Goal: Navigation & Orientation: Go to known website

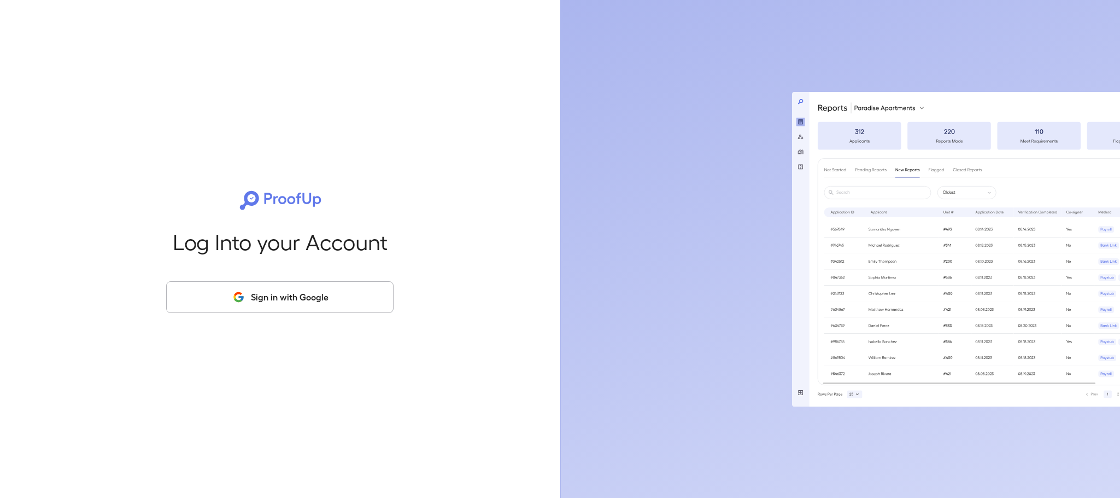
click at [315, 306] on button "Sign in with Google" at bounding box center [279, 297] width 227 height 32
click at [318, 290] on button "Sign in with Google" at bounding box center [279, 297] width 227 height 32
click at [288, 299] on button "Sign in with Google" at bounding box center [279, 297] width 227 height 32
click at [303, 295] on button "Sign in with Google" at bounding box center [279, 297] width 227 height 32
